Goal: Information Seeking & Learning: Learn about a topic

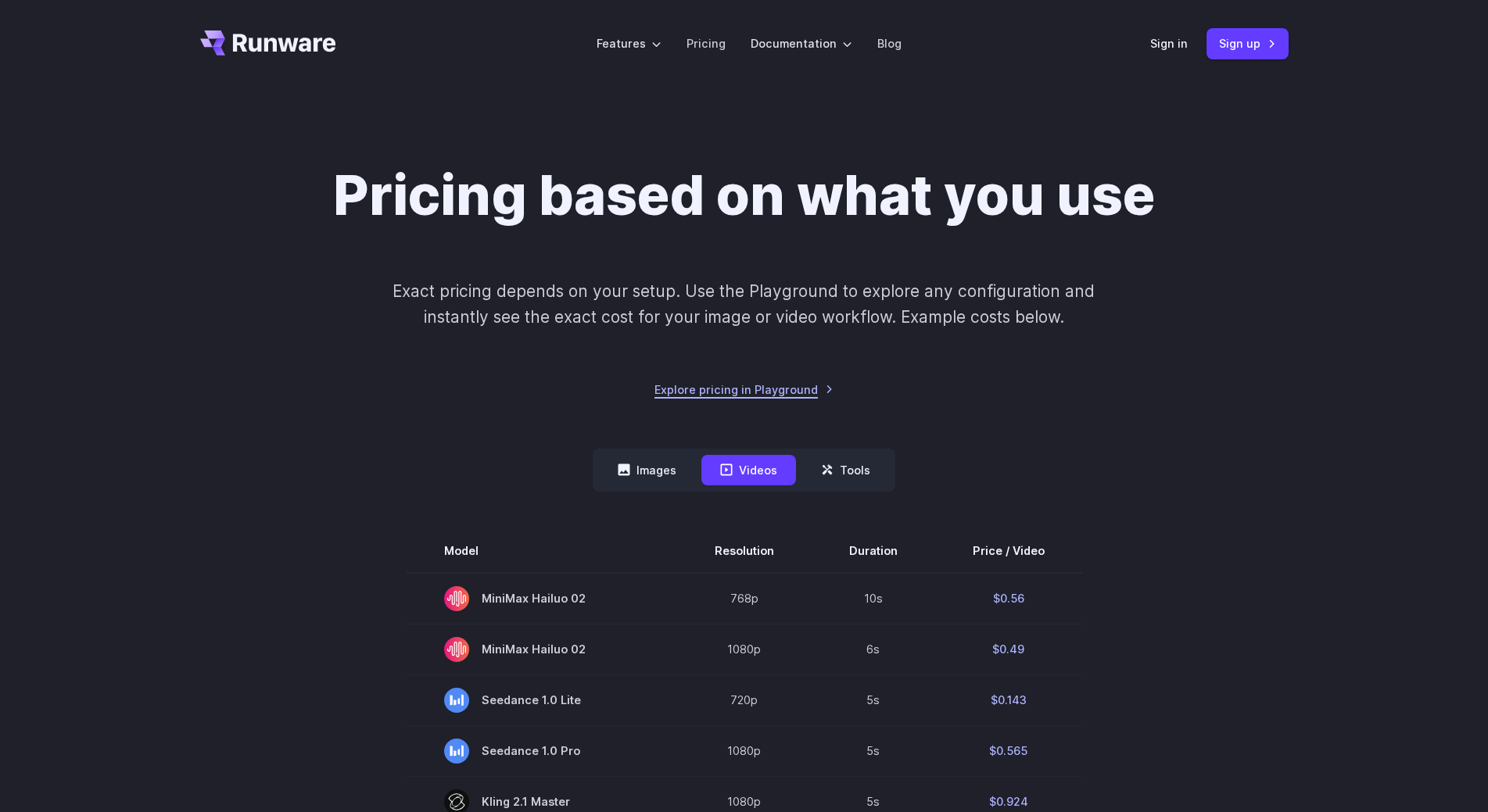
click at [715, 388] on link "Explore pricing in Playground" at bounding box center [744, 389] width 179 height 18
click at [714, 44] on link "Pricing" at bounding box center [706, 43] width 39 height 18
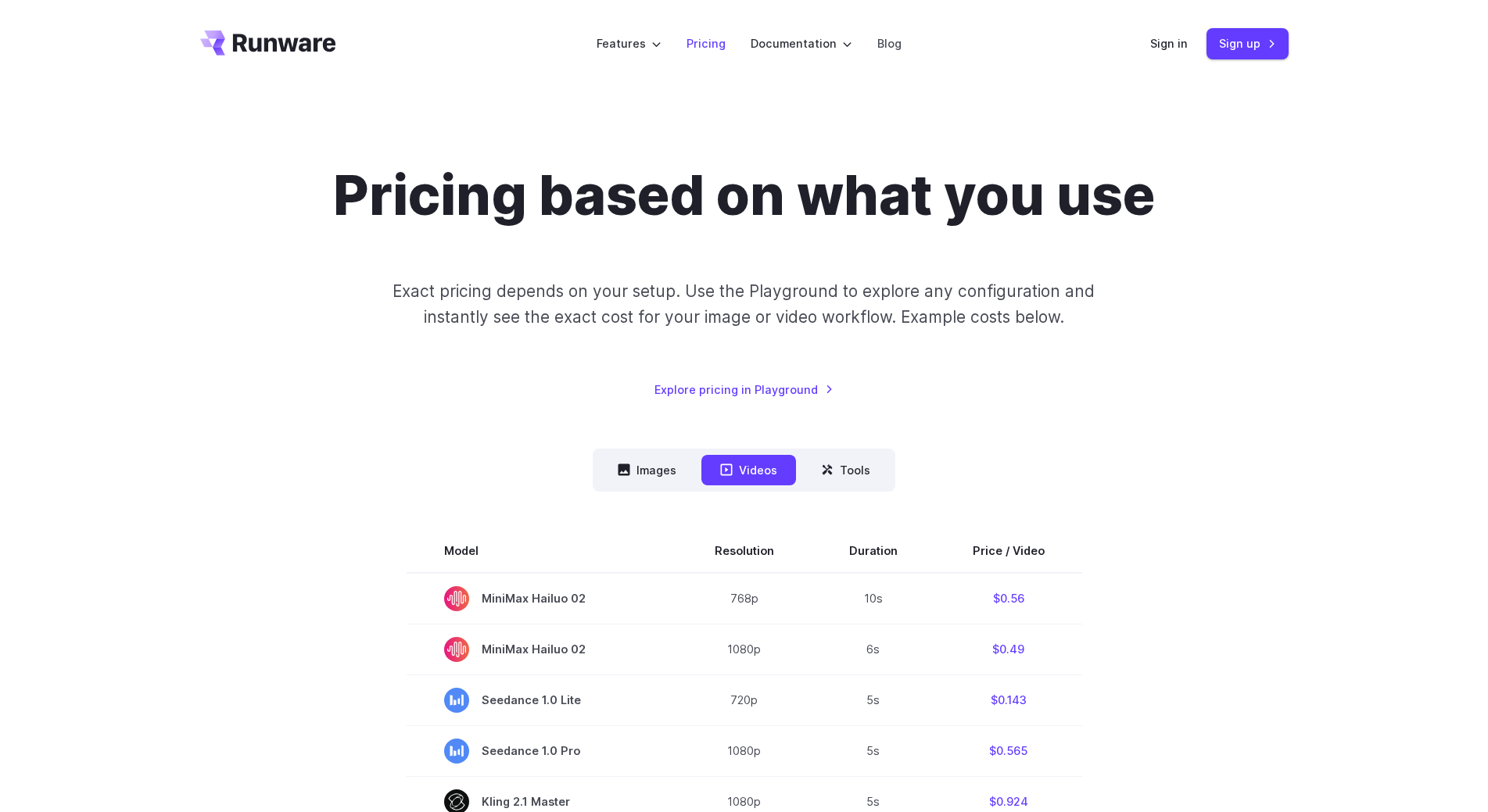
click at [714, 44] on link "Pricing" at bounding box center [706, 43] width 39 height 18
